Goal: Information Seeking & Learning: Learn about a topic

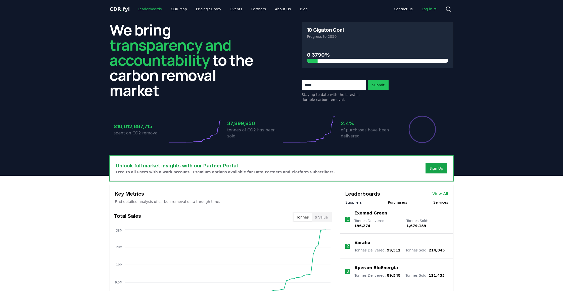
click at [143, 9] on link "Leaderboards" at bounding box center [150, 9] width 32 height 9
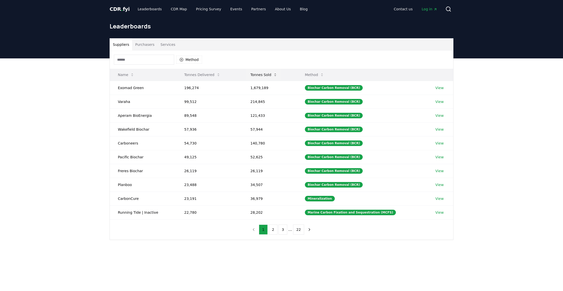
click at [264, 72] on button "Tonnes Sold" at bounding box center [263, 75] width 35 height 10
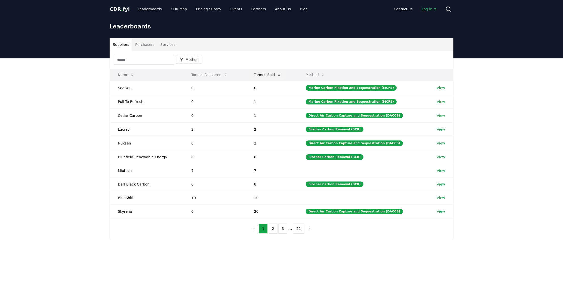
click at [264, 72] on button "Tonnes Sold" at bounding box center [267, 75] width 35 height 10
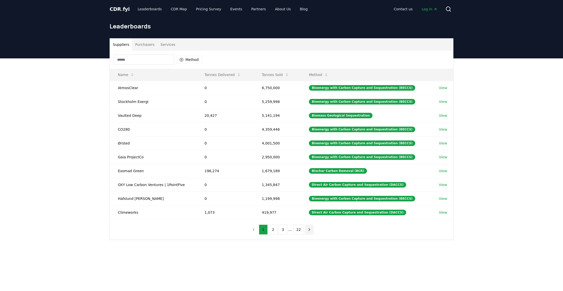
click at [307, 229] on icon "next page" at bounding box center [309, 229] width 5 height 5
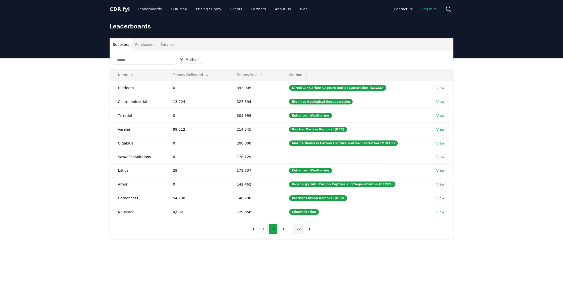
click at [307, 231] on button "next page" at bounding box center [309, 229] width 9 height 10
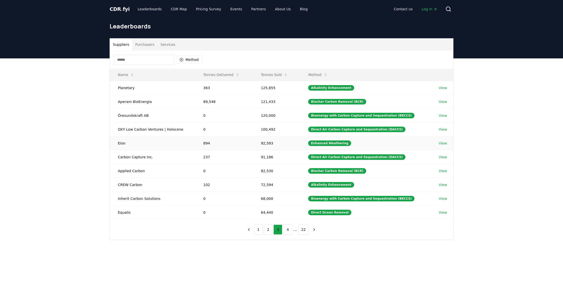
click at [443, 142] on link "View" at bounding box center [443, 143] width 8 height 5
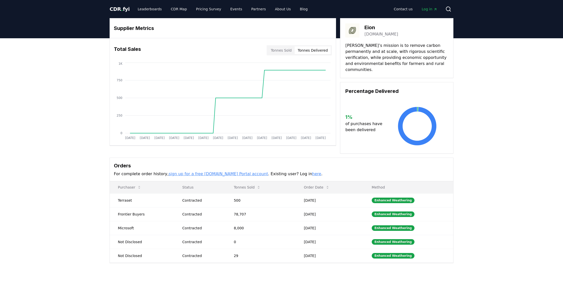
click at [309, 48] on button "Tonnes Delivered" at bounding box center [313, 50] width 36 height 8
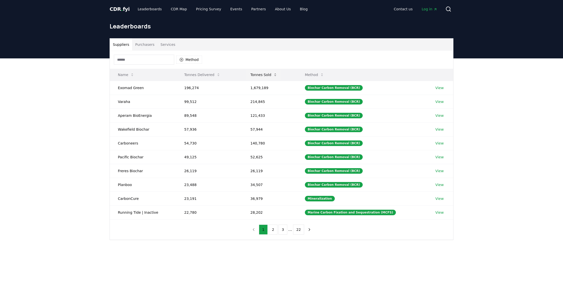
click at [259, 73] on button "Tonnes Sold" at bounding box center [263, 75] width 35 height 10
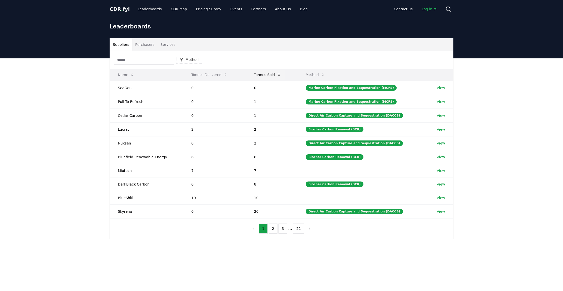
click at [259, 73] on button "Tonnes Sold" at bounding box center [267, 75] width 35 height 10
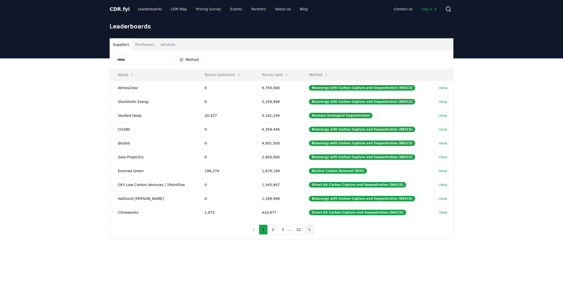
click at [311, 231] on button "next page" at bounding box center [309, 229] width 9 height 10
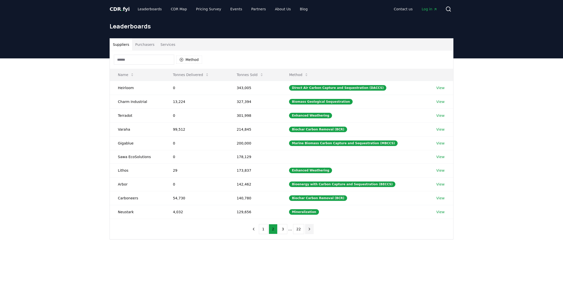
click at [311, 231] on button "next page" at bounding box center [309, 229] width 9 height 10
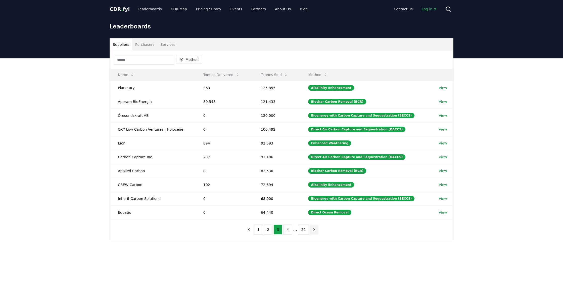
click at [312, 231] on icon "next page" at bounding box center [314, 229] width 5 height 5
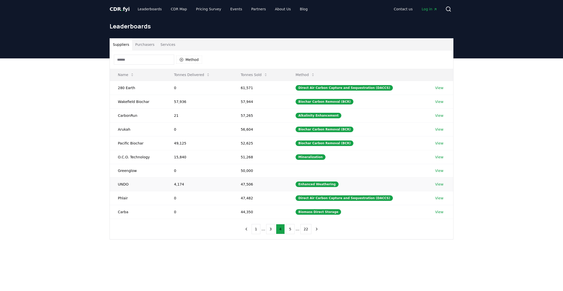
click at [438, 184] on link "View" at bounding box center [439, 184] width 8 height 5
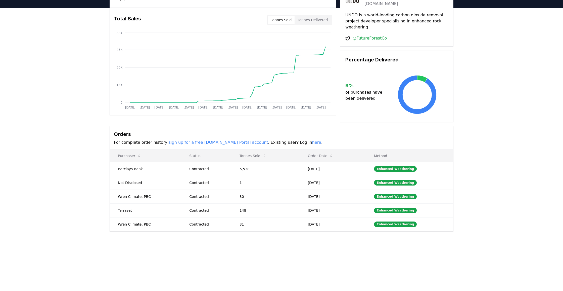
scroll to position [25, 0]
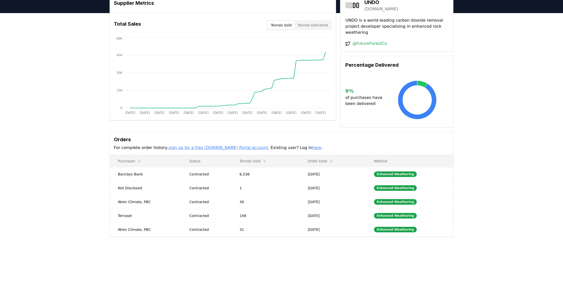
click at [317, 23] on button "Tonnes Delivered" at bounding box center [313, 25] width 36 height 8
